Goal: Information Seeking & Learning: Learn about a topic

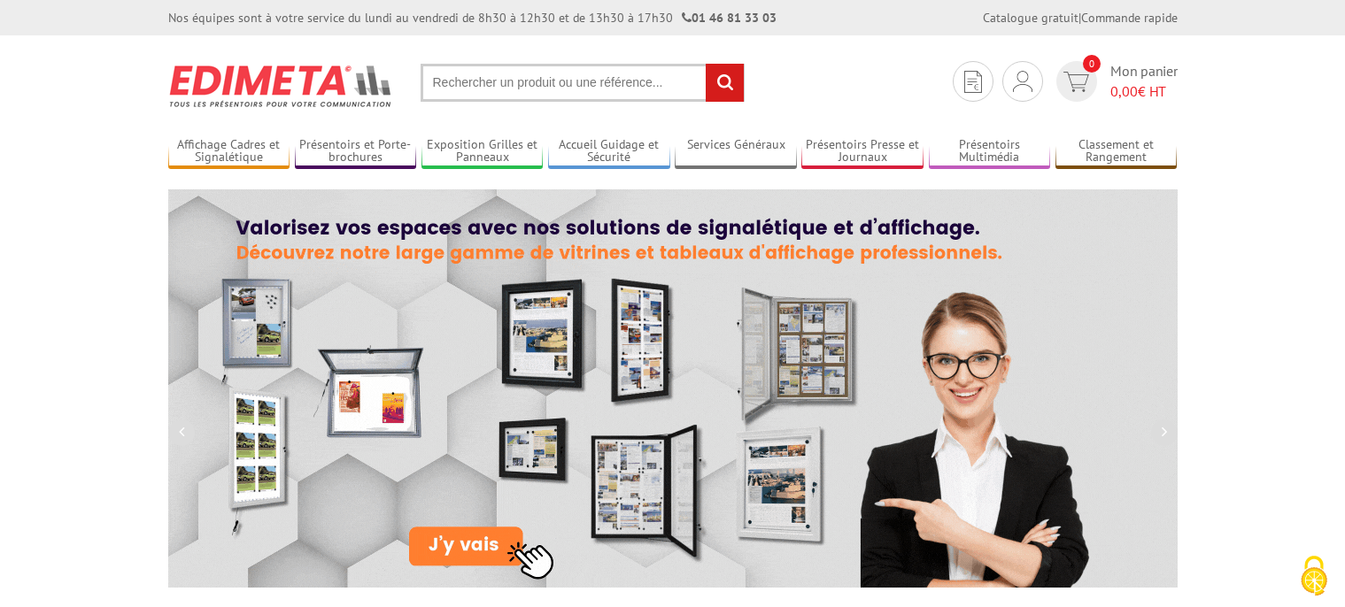
click at [459, 83] on input "text" at bounding box center [583, 83] width 324 height 38
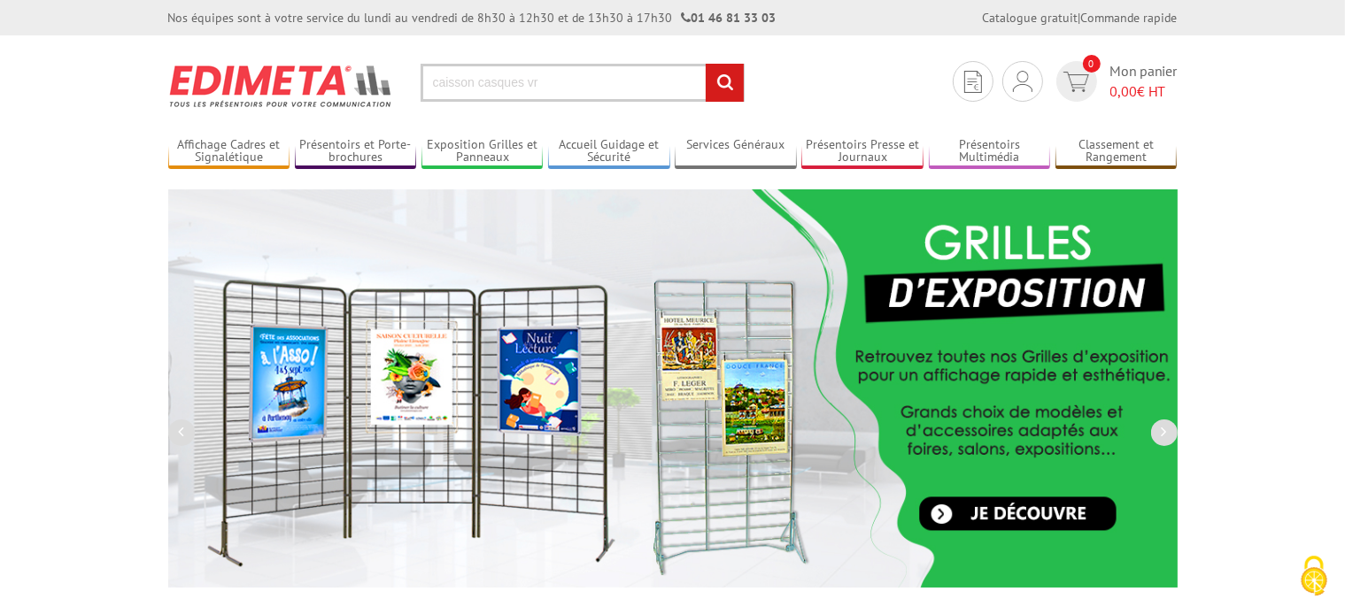
type input "caisson casques vr"
click at [706, 64] on input "rechercher" at bounding box center [725, 83] width 38 height 38
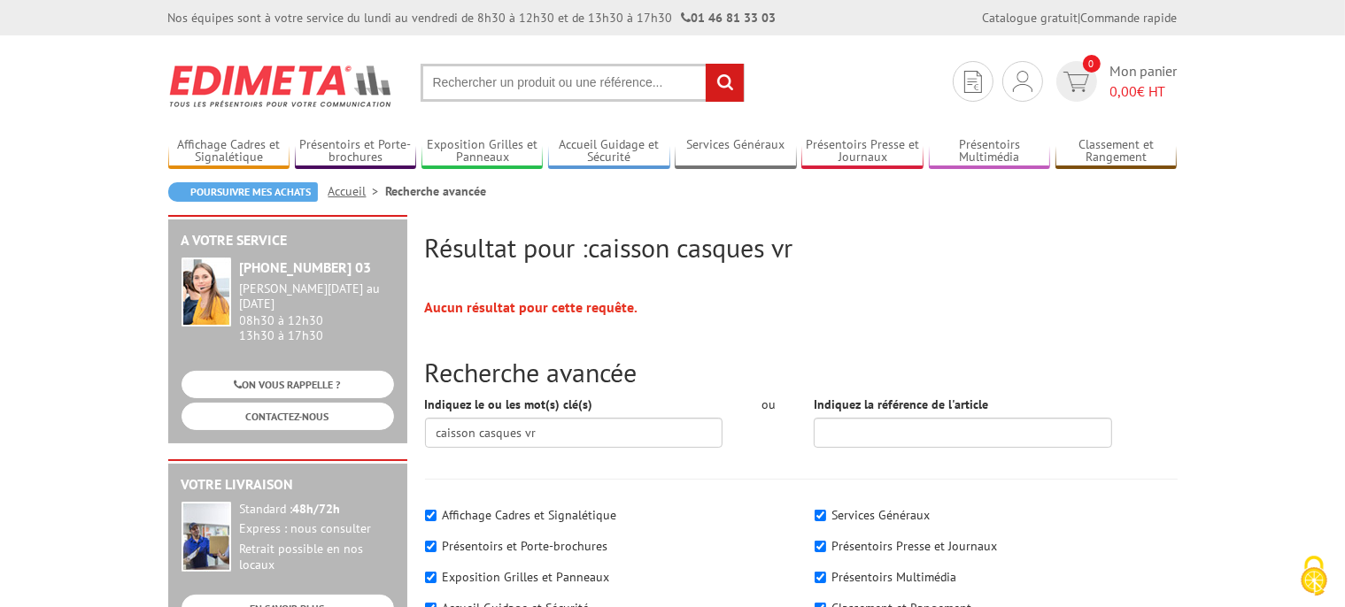
click at [473, 88] on input "text" at bounding box center [583, 83] width 324 height 38
type input "meuble casque vr"
click at [706, 64] on input "rechercher" at bounding box center [725, 83] width 38 height 38
click at [990, 160] on link "Présentoirs Multimédia" at bounding box center [990, 151] width 122 height 29
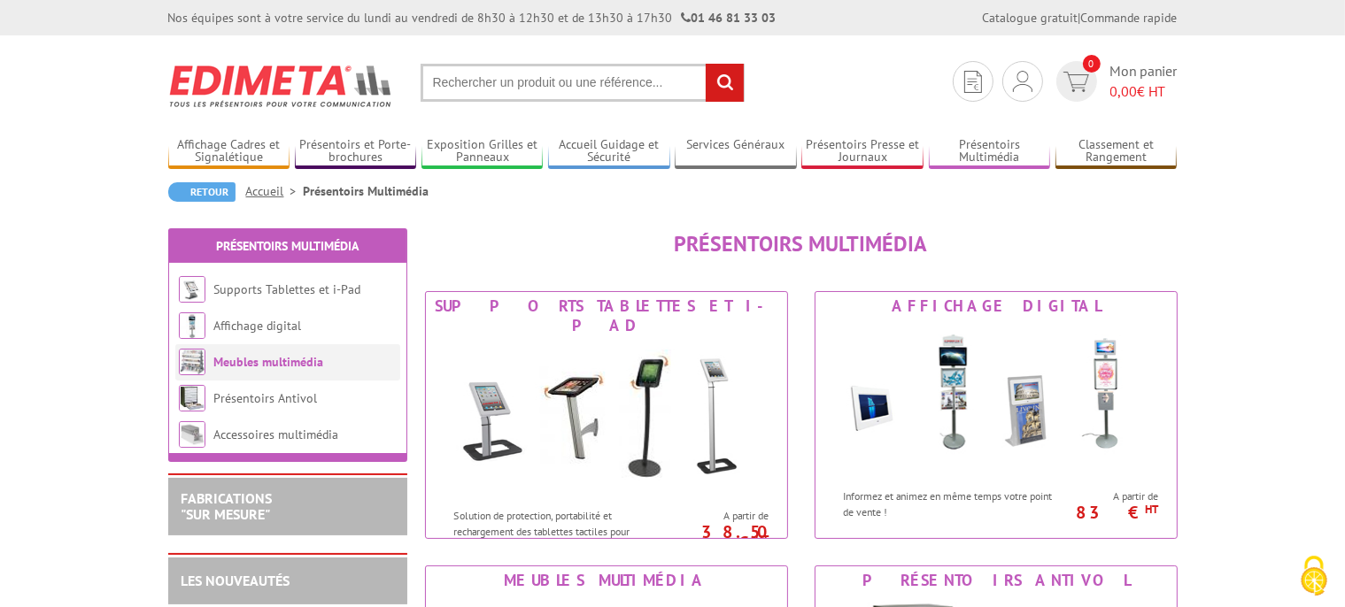
click at [308, 367] on link "Meubles multimédia" at bounding box center [269, 362] width 110 height 16
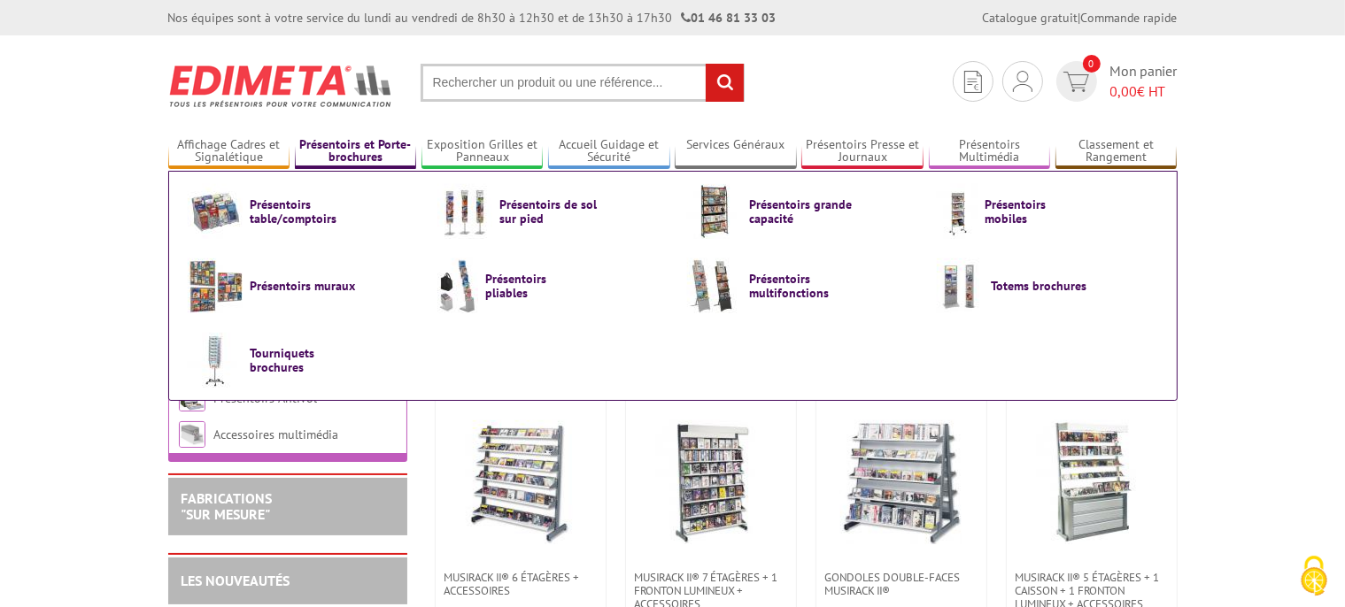
click at [338, 143] on link "Présentoirs et Porte-brochures" at bounding box center [356, 151] width 122 height 29
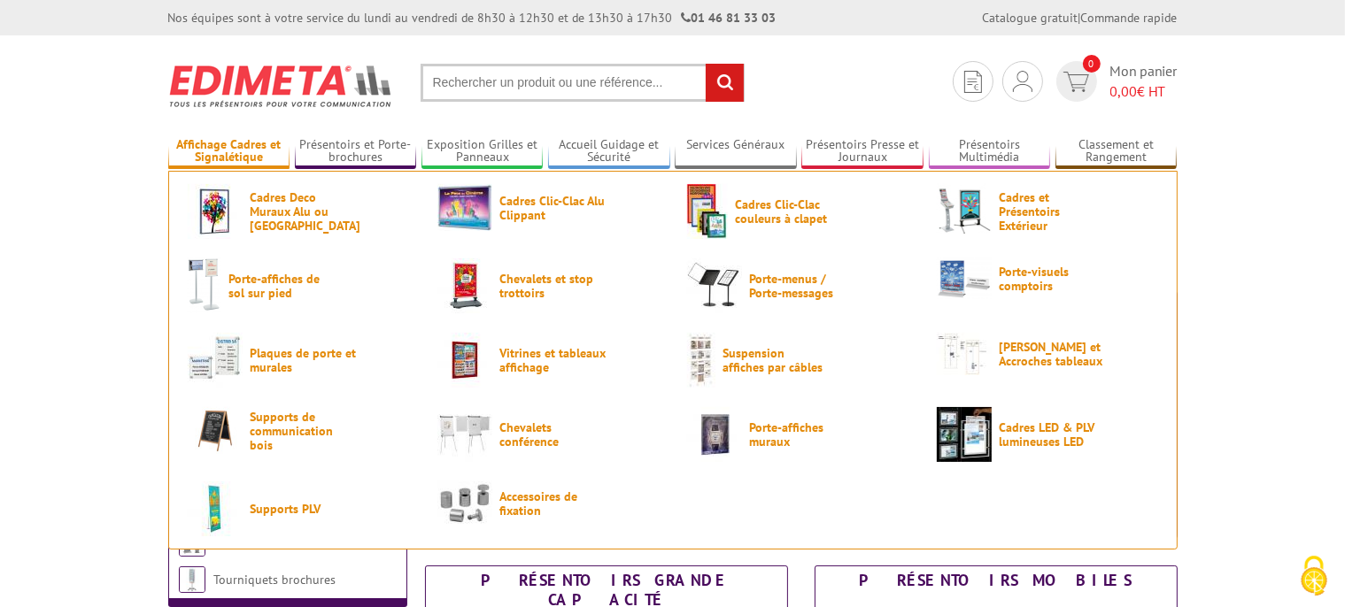
click at [243, 157] on link "Affichage Cadres et Signalétique" at bounding box center [229, 151] width 122 height 29
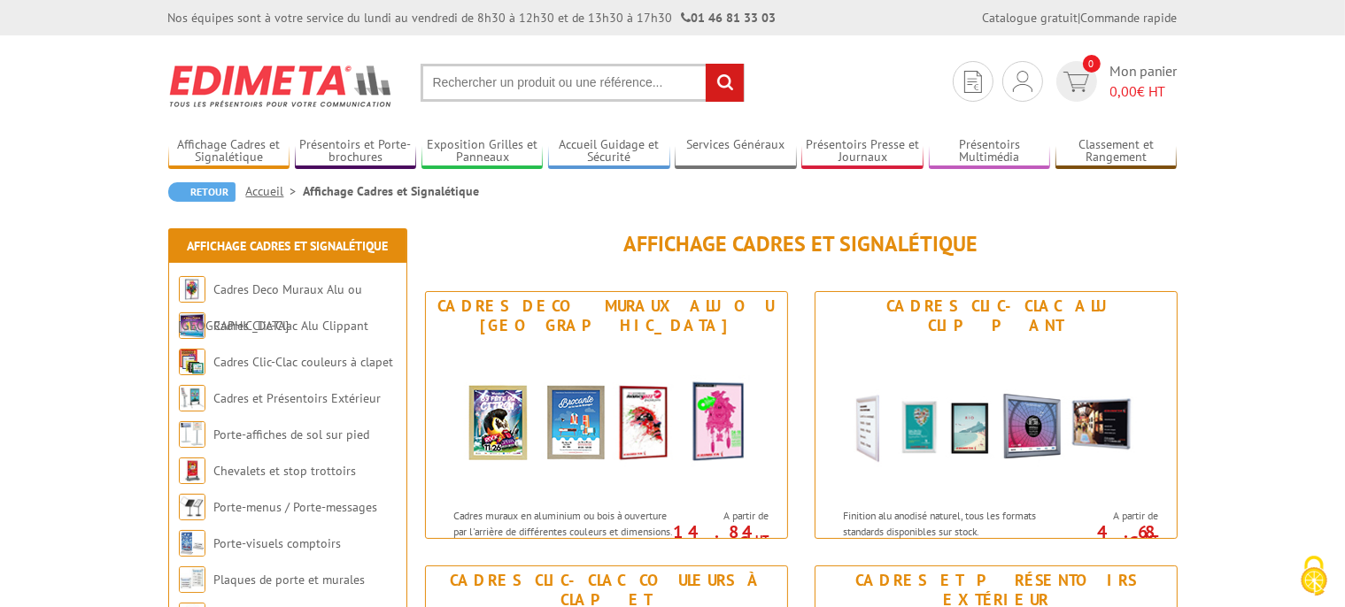
click at [555, 81] on input "text" at bounding box center [583, 83] width 324 height 38
type input "caisse"
click at [706, 64] on input "rechercher" at bounding box center [725, 83] width 38 height 38
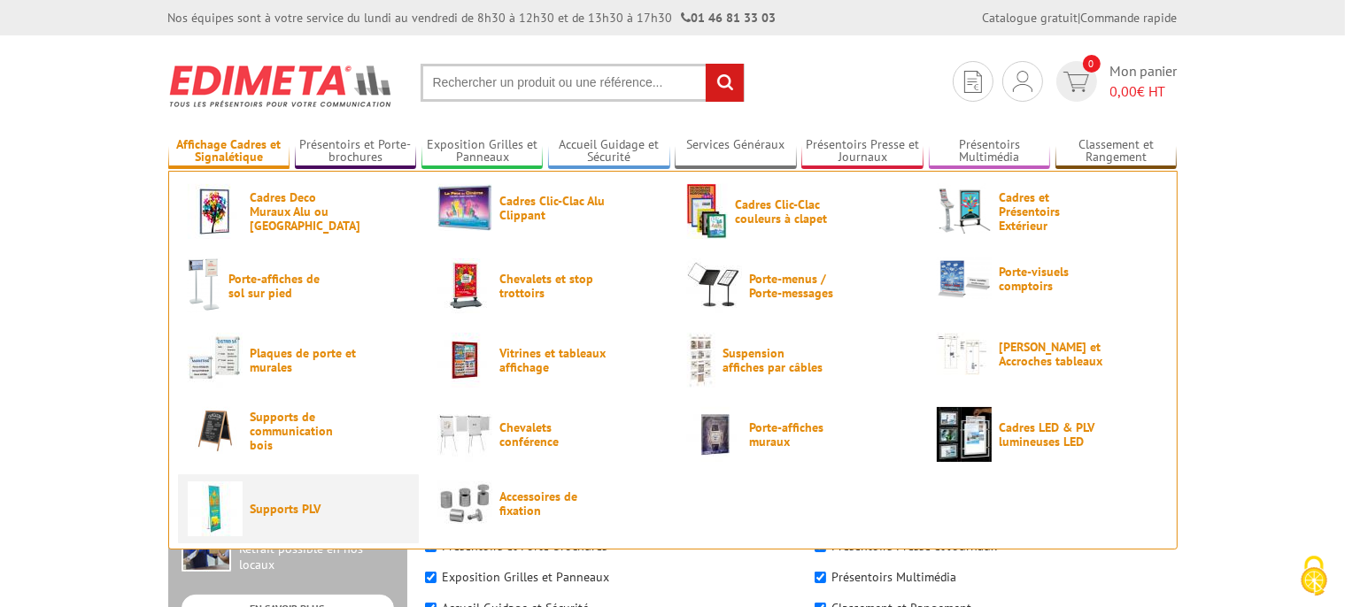
click at [283, 516] on span "Supports PLV" at bounding box center [304, 509] width 106 height 14
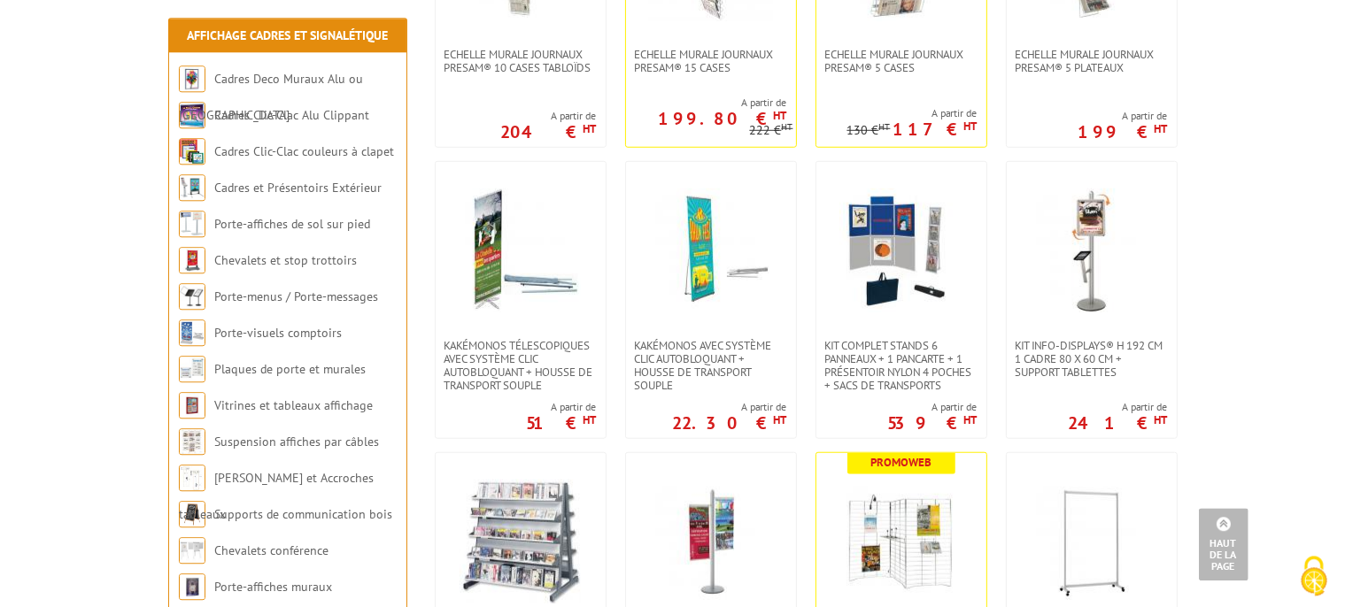
scroll to position [1402, 0]
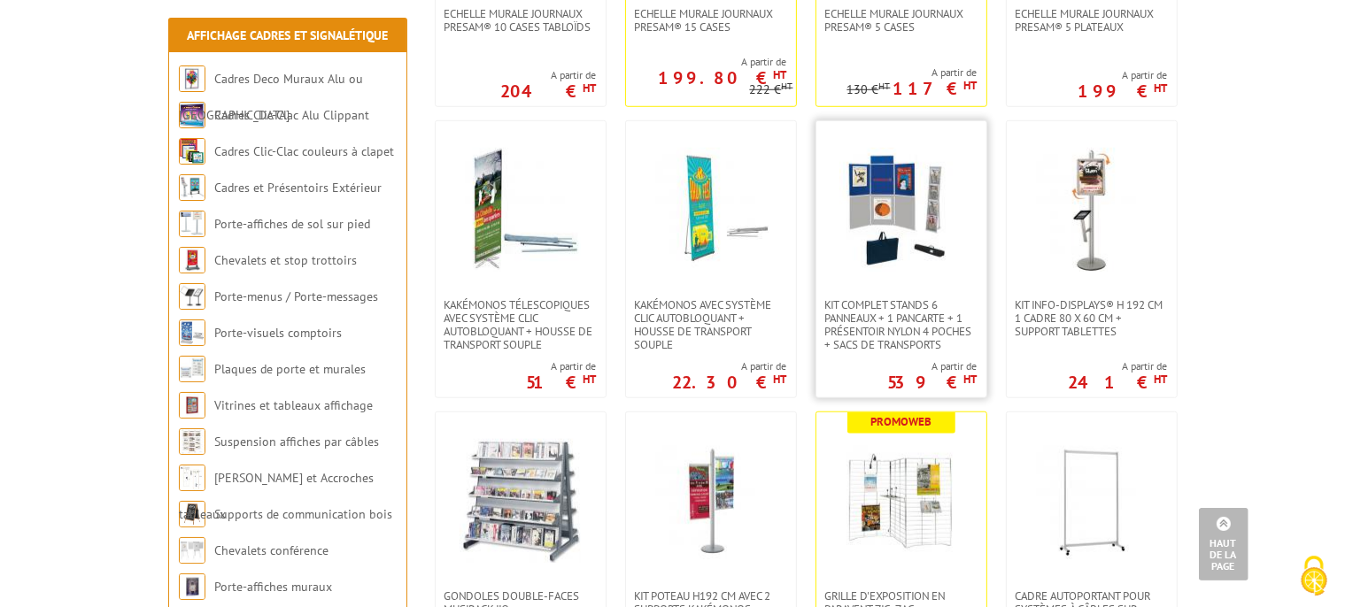
click at [916, 228] on img at bounding box center [901, 210] width 124 height 124
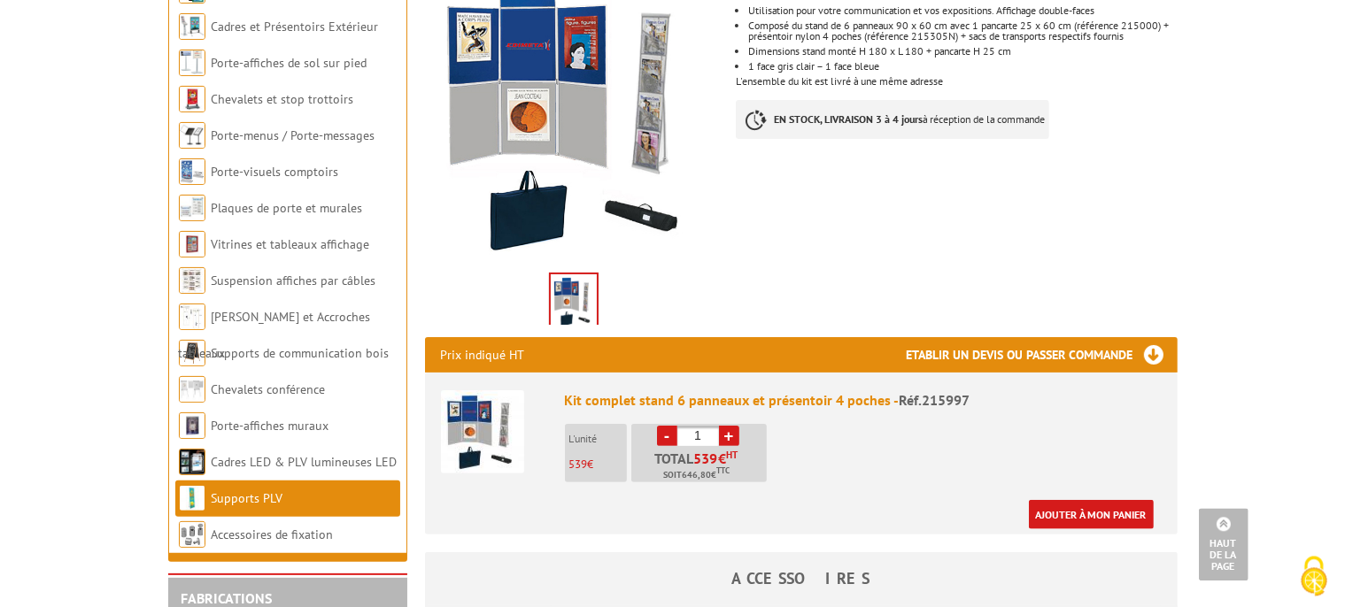
scroll to position [467, 0]
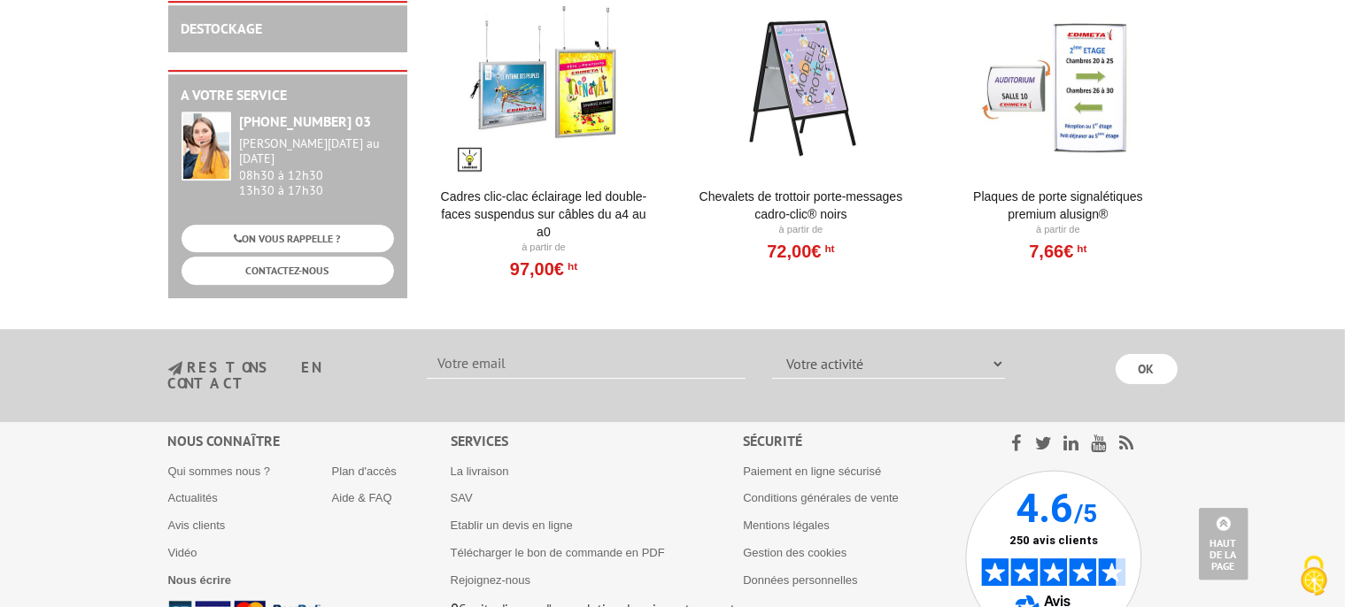
scroll to position [5702, 0]
